Goal: Contribute content: Add original content to the website for others to see

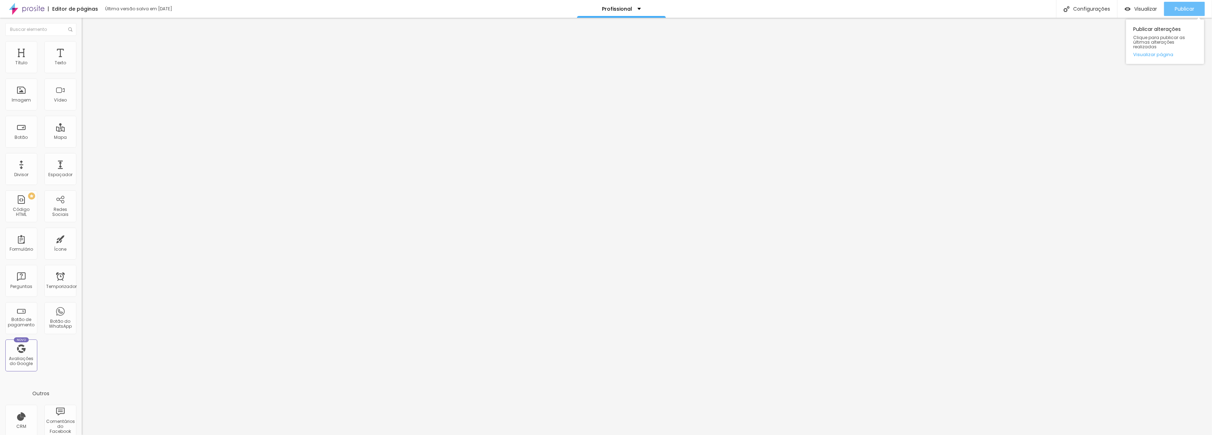
click at [1187, 3] on div "Publicar" at bounding box center [1185, 9] width 20 height 14
click at [86, 61] on font "Trocar imagem" at bounding box center [103, 58] width 34 height 6
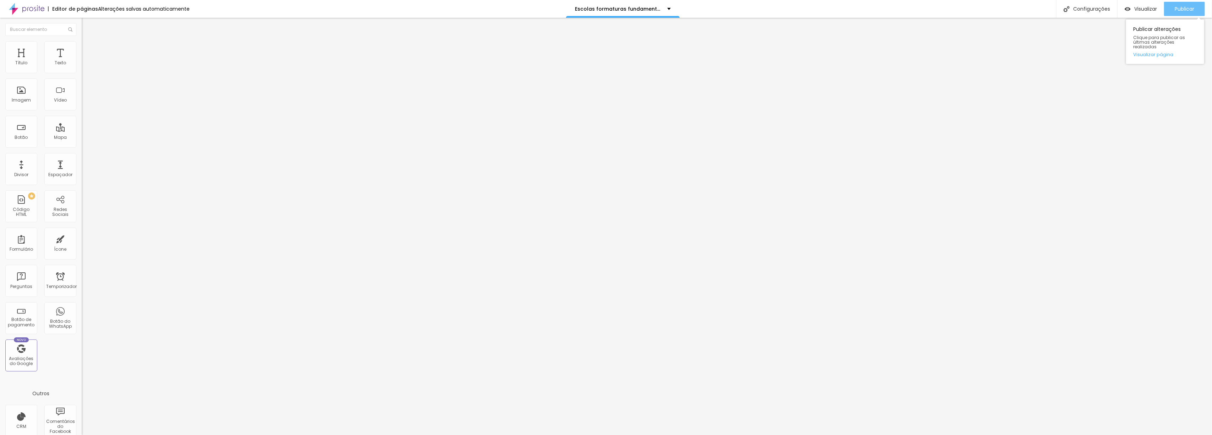
click at [1189, 11] on font "Publicar" at bounding box center [1185, 8] width 20 height 7
click at [82, 67] on input "text" at bounding box center [124, 63] width 85 height 7
drag, startPoint x: 53, startPoint y: 81, endPoint x: 36, endPoint y: 77, distance: 17.5
click at [82, 67] on input "text" at bounding box center [124, 63] width 85 height 7
paste input "[URL][DOMAIN_NAME]"
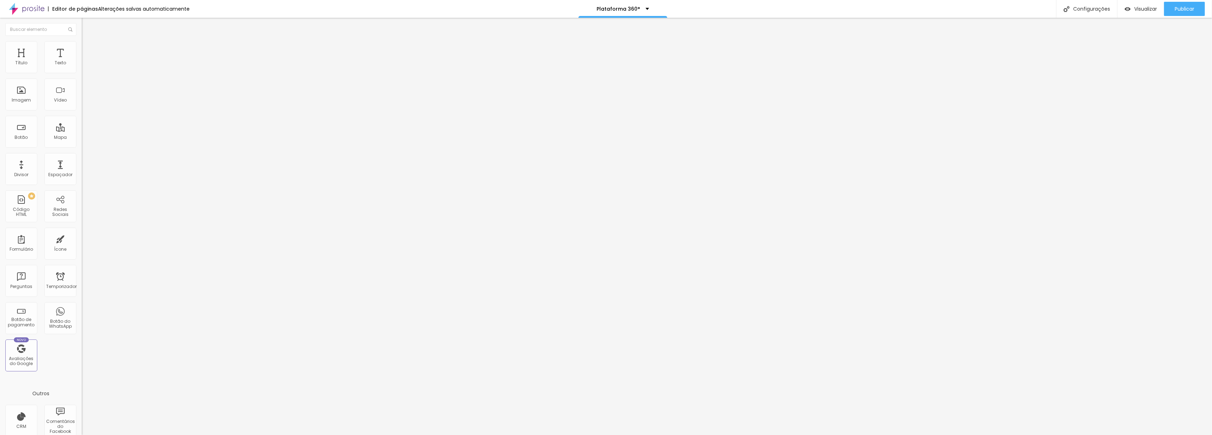
scroll to position [0, 53]
click at [82, 67] on input "[URL][DOMAIN_NAME]" at bounding box center [124, 63] width 85 height 7
click at [1188, 6] on font "Publicar" at bounding box center [1185, 8] width 20 height 7
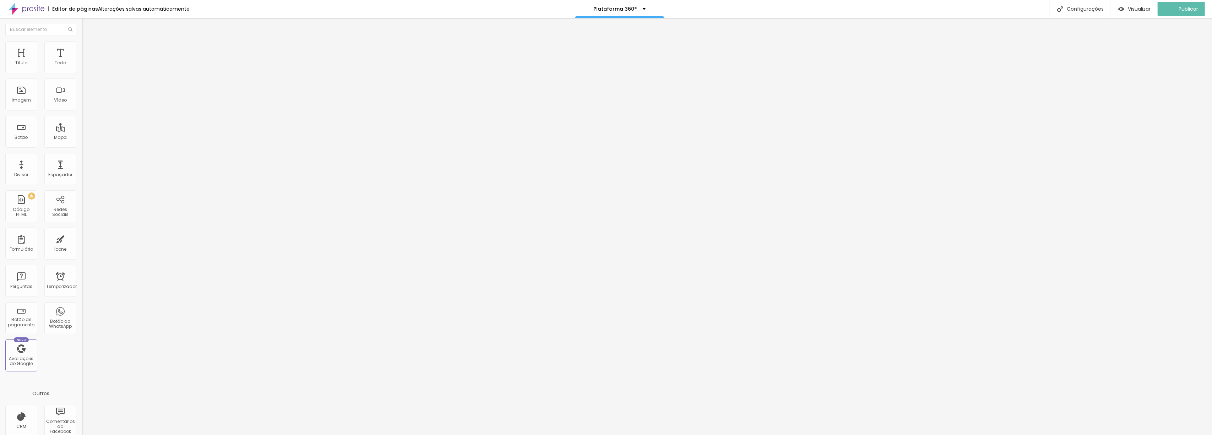
click at [82, 67] on input "[URL][DOMAIN_NAME]" at bounding box center [124, 63] width 85 height 7
click at [1183, 9] on font "Publicar" at bounding box center [1185, 8] width 20 height 7
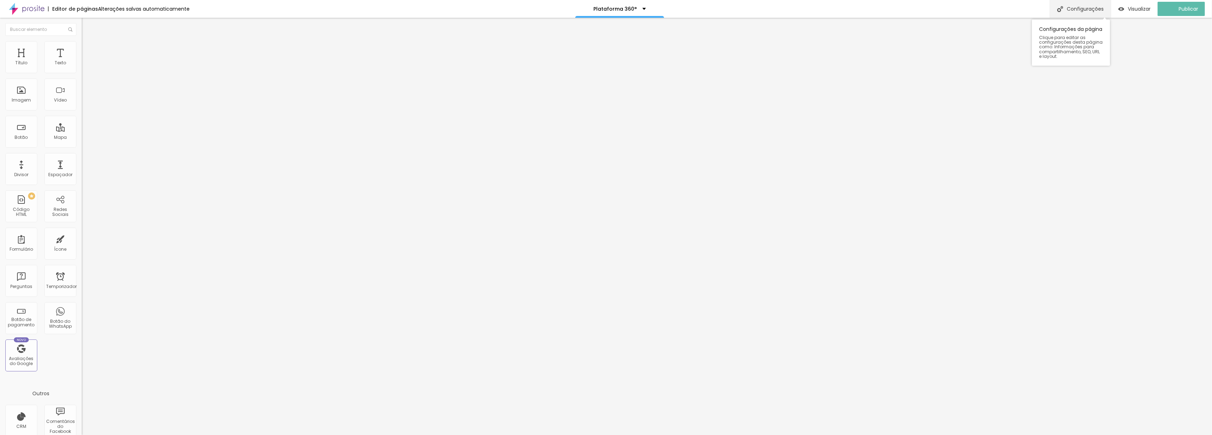
click at [1085, 13] on div "Configurações" at bounding box center [1080, 9] width 61 height 18
click at [731, 435] on div at bounding box center [606, 442] width 1212 height 6
click at [1181, 9] on font "Publicar" at bounding box center [1185, 8] width 20 height 7
click at [82, 67] on input "[URL][DOMAIN_NAME]" at bounding box center [124, 63] width 85 height 7
drag, startPoint x: 73, startPoint y: 81, endPoint x: 0, endPoint y: 78, distance: 72.9
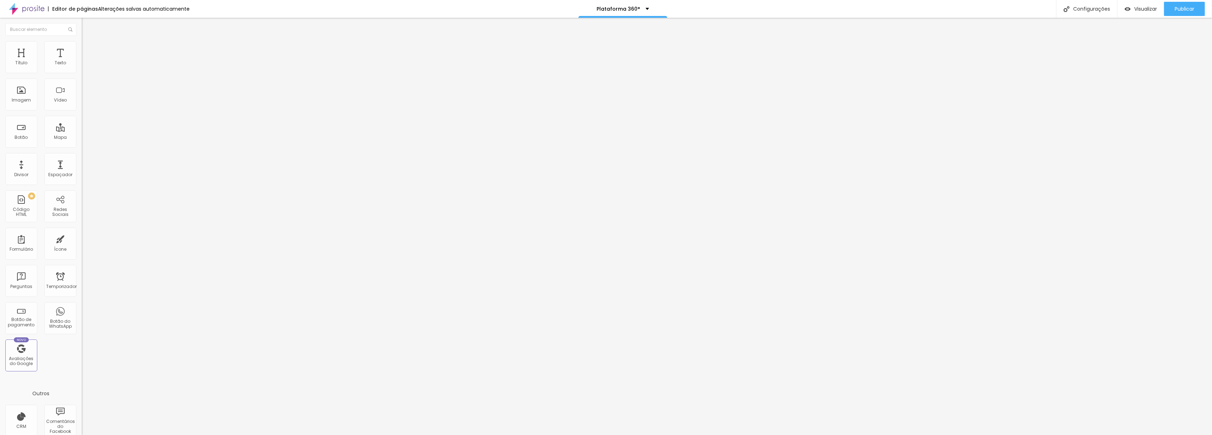
click at [82, 78] on div "URL do vídeo [URL][DOMAIN_NAME] Alinhamento Proporção Padrão 4:3 Ultrawide 21:9…" at bounding box center [123, 96] width 82 height 82
paste input "[URL][DOMAIN_NAME]"
type input "https://studio.youtube.chttps://[DOMAIN_NAME][URL]"
drag, startPoint x: 68, startPoint y: 80, endPoint x: 2, endPoint y: 78, distance: 66.4
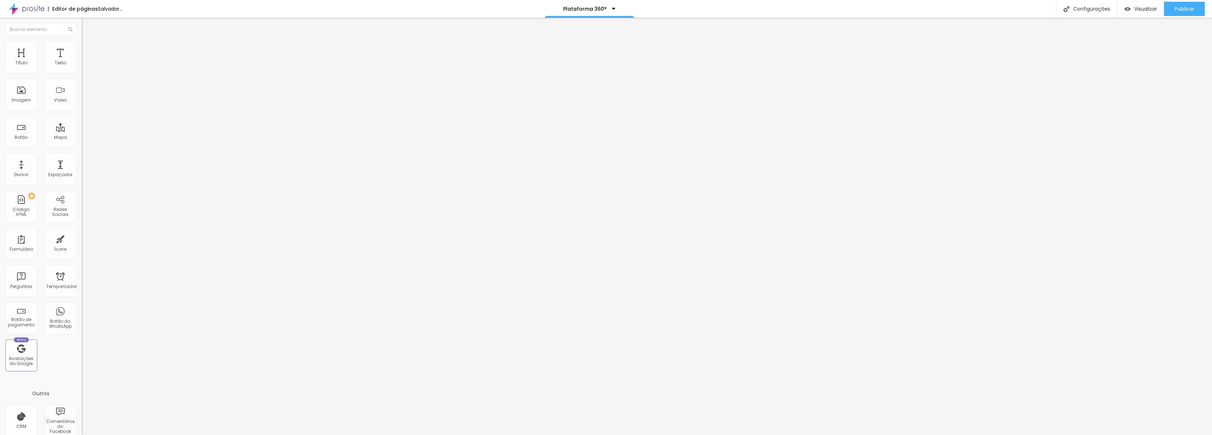
click at [82, 78] on div "URL do vídeo https://studio.youtube.chttps://[DOMAIN_NAME][URL] Alinhamento Pro…" at bounding box center [123, 96] width 82 height 82
paste input "[URL][DOMAIN_NAME]"
type input "[URL][DOMAIN_NAME]"
click at [1187, 9] on font "Publicar" at bounding box center [1185, 8] width 20 height 7
drag, startPoint x: 22, startPoint y: 79, endPoint x: 0, endPoint y: 80, distance: 22.1
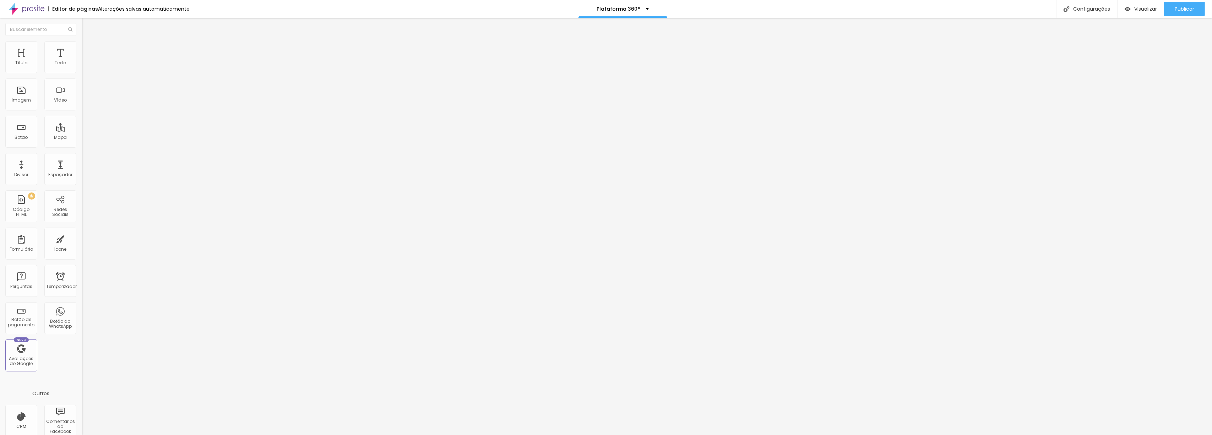
click at [82, 80] on div "URL do vídeo [URL][DOMAIN_NAME] Alinhamento Proporção Padrão 4:3 Ultrawide 21:9…" at bounding box center [123, 96] width 82 height 82
click at [88, 48] on font "Estilo" at bounding box center [93, 46] width 11 height 6
click at [88, 50] on font "Avançado" at bounding box center [99, 53] width 23 height 6
click at [82, 41] on li "Conteúdo" at bounding box center [123, 37] width 82 height 7
click at [82, 48] on li "Avançado" at bounding box center [123, 51] width 82 height 7
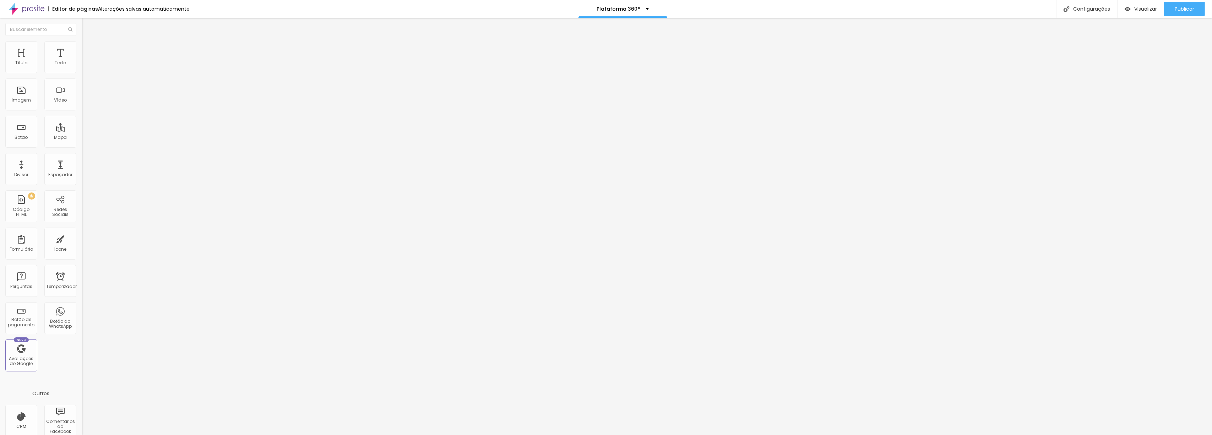
click at [82, 48] on li "Avançado" at bounding box center [123, 51] width 82 height 7
click at [82, 41] on li "Conteúdo" at bounding box center [123, 37] width 82 height 7
click at [82, 67] on input "[URL][DOMAIN_NAME]" at bounding box center [124, 63] width 85 height 7
type input "[DOMAIN_NAME][URL]"
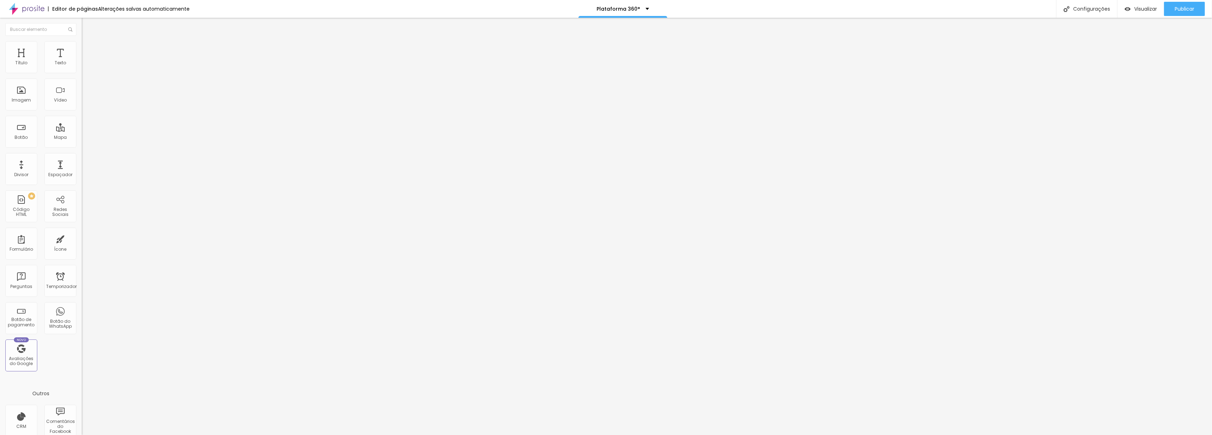
click at [82, 67] on input "[DOMAIN_NAME][URL]" at bounding box center [124, 63] width 85 height 7
drag, startPoint x: 37, startPoint y: 78, endPoint x: 33, endPoint y: 80, distance: 4.2
click at [82, 67] on input "[DOMAIN_NAME][URL]" at bounding box center [124, 63] width 85 height 7
paste input "[URL][DOMAIN_NAME]"
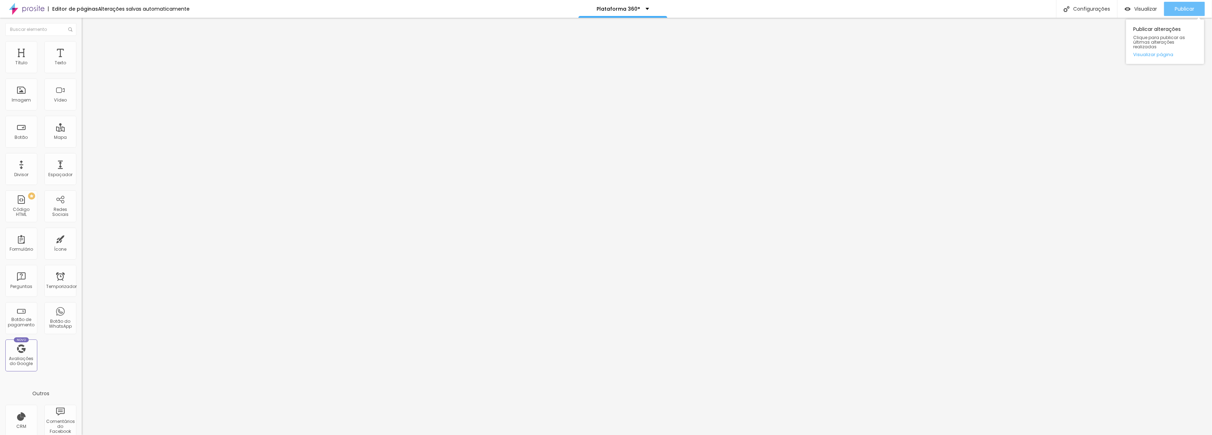
type input "[URL][DOMAIN_NAME]"
click at [1195, 6] on button "Publicar" at bounding box center [1184, 9] width 41 height 14
